Goal: Task Accomplishment & Management: Manage account settings

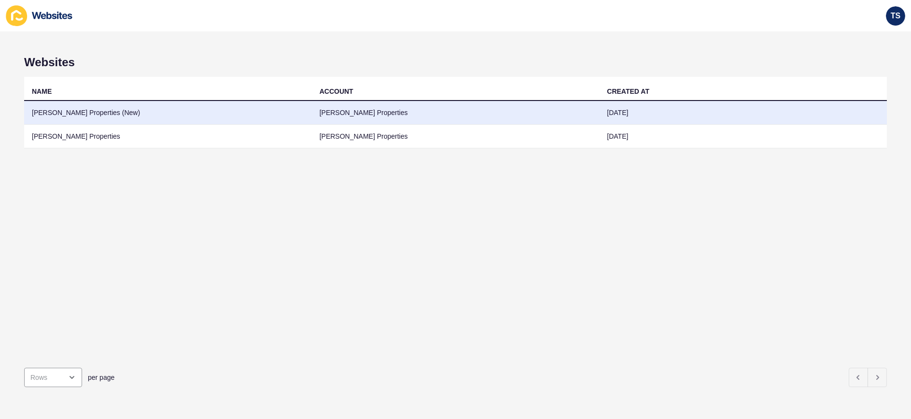
click at [153, 113] on td "[PERSON_NAME] Properties (New)" at bounding box center [168, 113] width 288 height 24
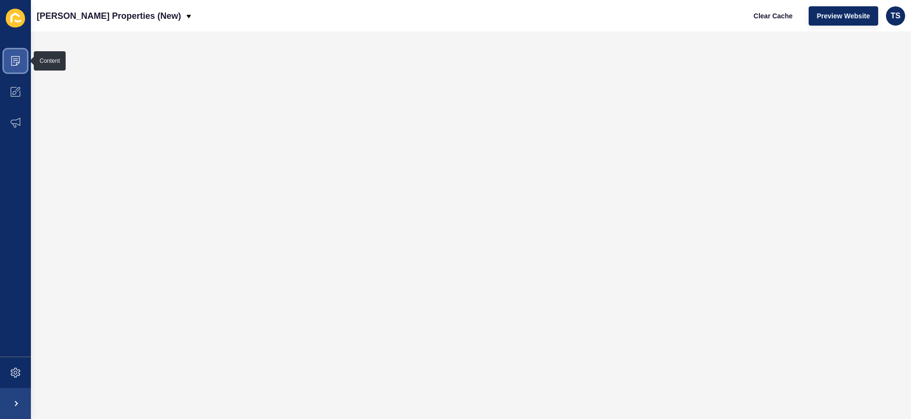
click at [21, 66] on span at bounding box center [15, 60] width 31 height 31
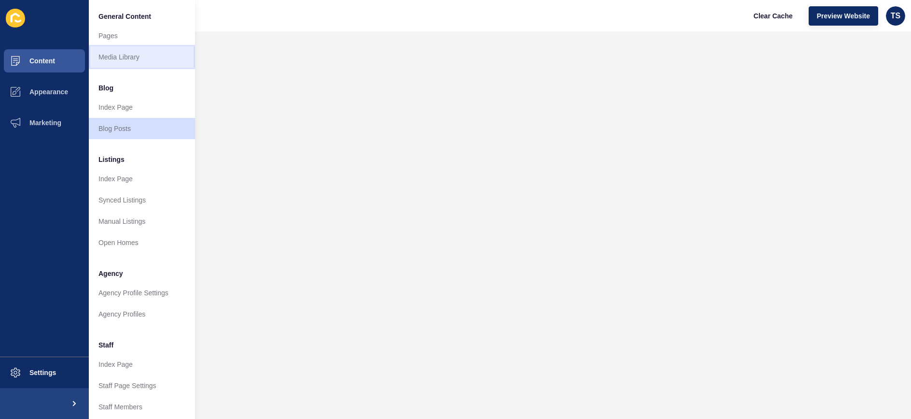
click at [152, 55] on link "Media Library" at bounding box center [142, 56] width 106 height 21
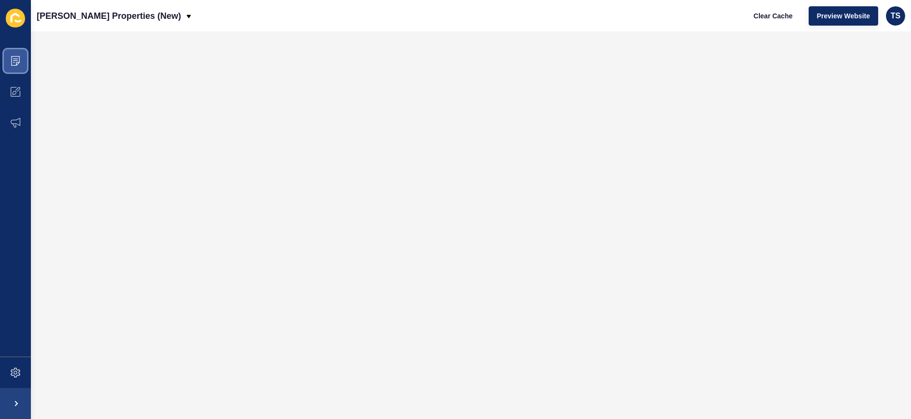
click at [15, 57] on icon at bounding box center [16, 61] width 10 height 10
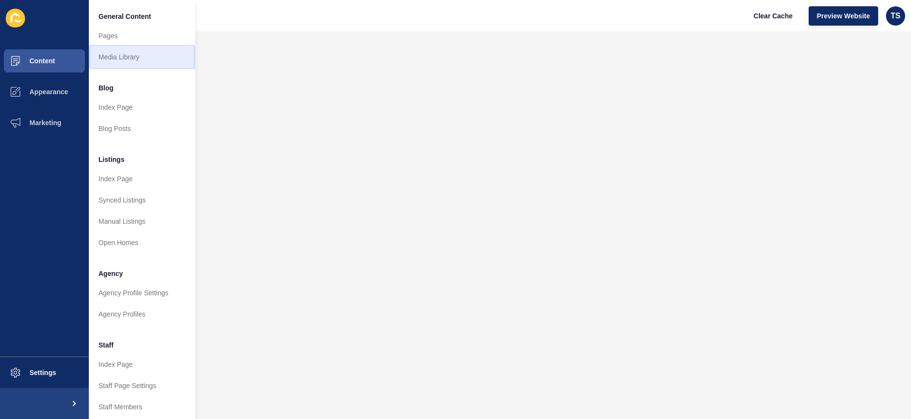
click at [133, 58] on link "Media Library" at bounding box center [142, 56] width 106 height 21
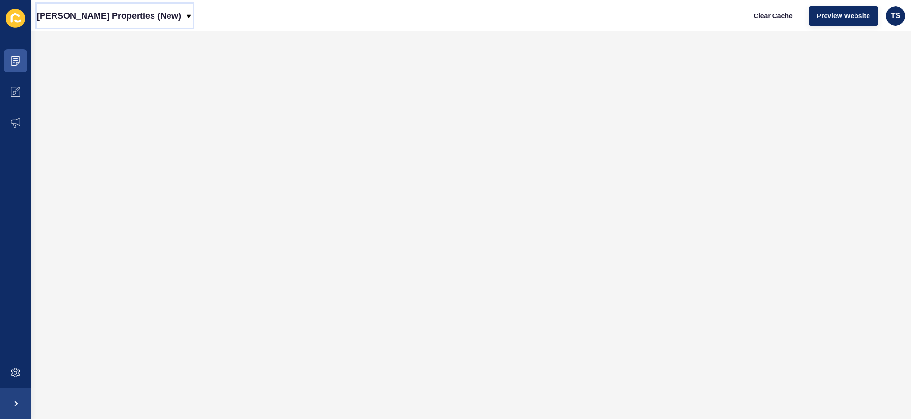
click at [76, 18] on p "[PERSON_NAME] Properties (New)" at bounding box center [109, 16] width 144 height 24
click at [850, 20] on button "Preview Website" at bounding box center [844, 15] width 70 height 19
click at [18, 61] on icon at bounding box center [16, 61] width 10 height 10
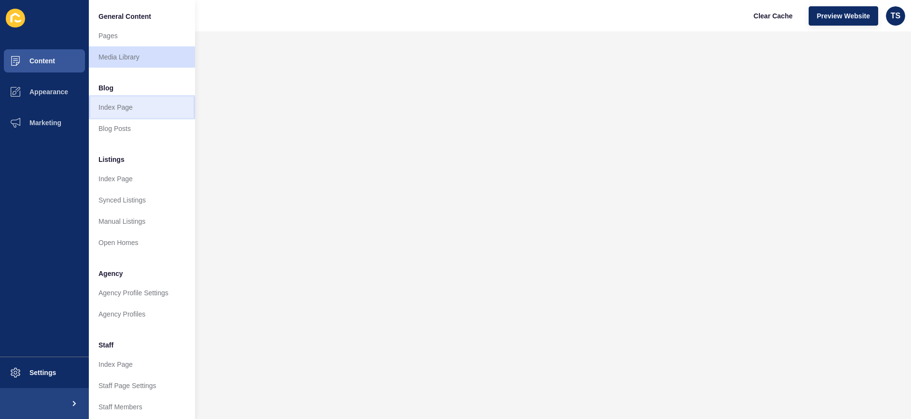
click at [137, 110] on link "Index Page" at bounding box center [142, 107] width 106 height 21
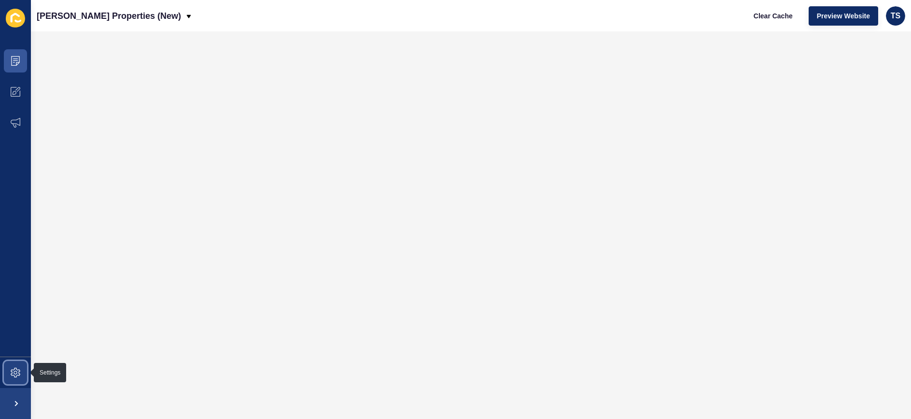
click at [16, 373] on icon at bounding box center [16, 372] width 4 height 4
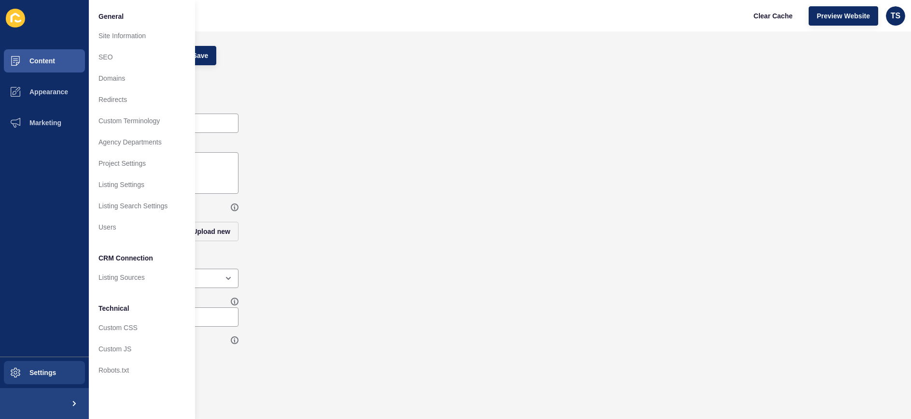
click at [597, 295] on div "Tint Opacity" at bounding box center [471, 312] width 861 height 39
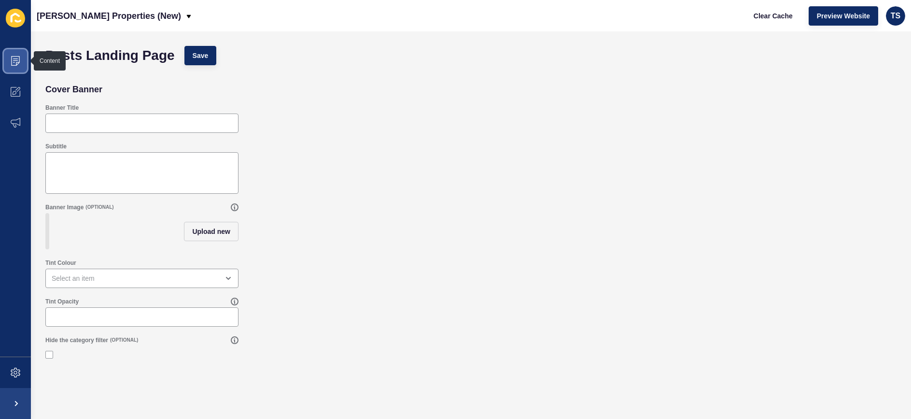
click at [18, 61] on icon at bounding box center [16, 61] width 10 height 10
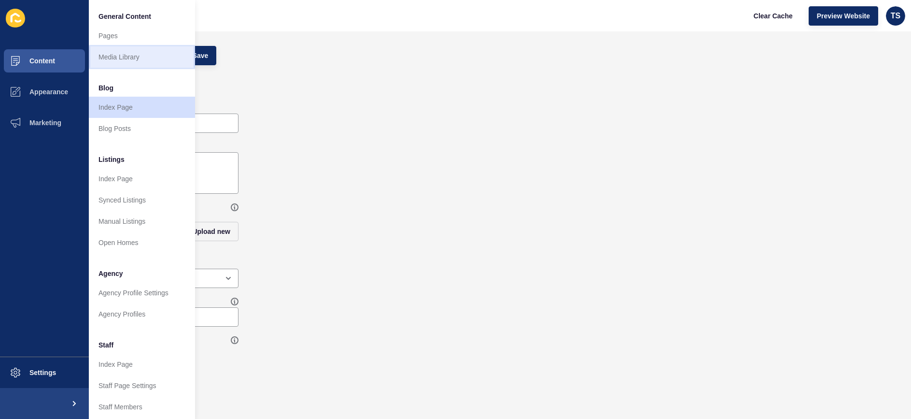
click at [140, 54] on link "Media Library" at bounding box center [142, 56] width 106 height 21
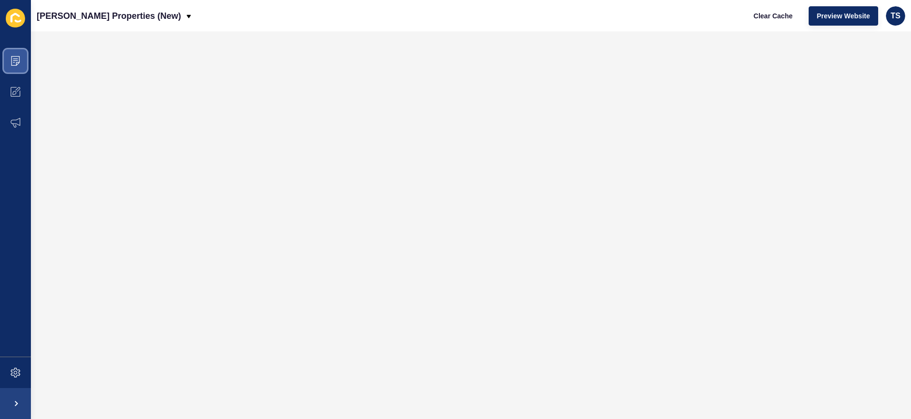
click at [21, 58] on span at bounding box center [15, 60] width 31 height 31
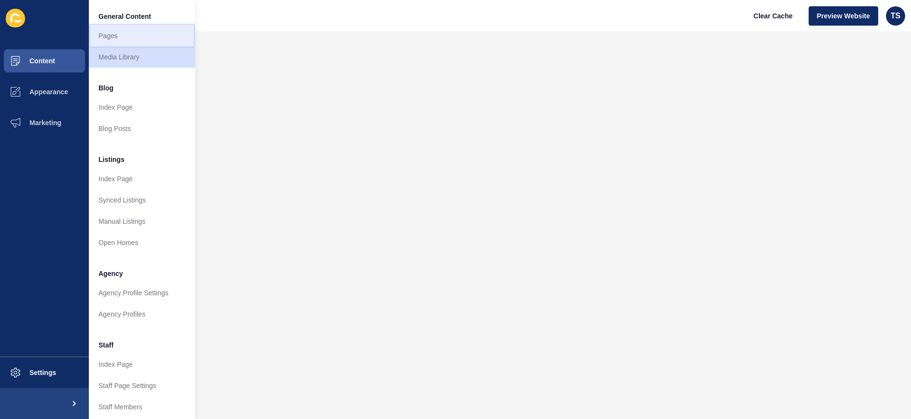
click at [140, 38] on link "Pages" at bounding box center [142, 35] width 106 height 21
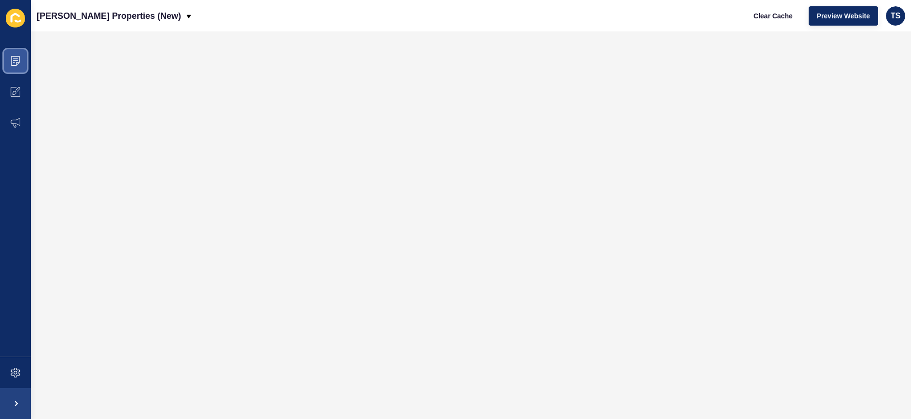
click at [18, 62] on icon at bounding box center [15, 61] width 9 height 10
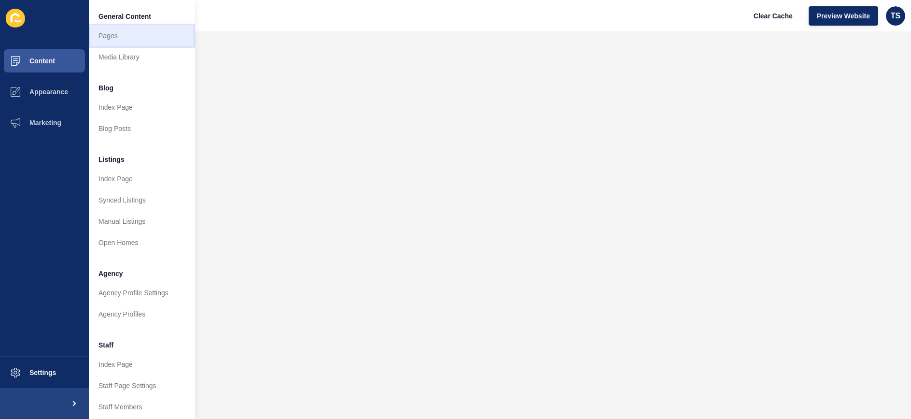
click at [108, 38] on link "Pages" at bounding box center [142, 35] width 106 height 21
